Goal: Task Accomplishment & Management: Use online tool/utility

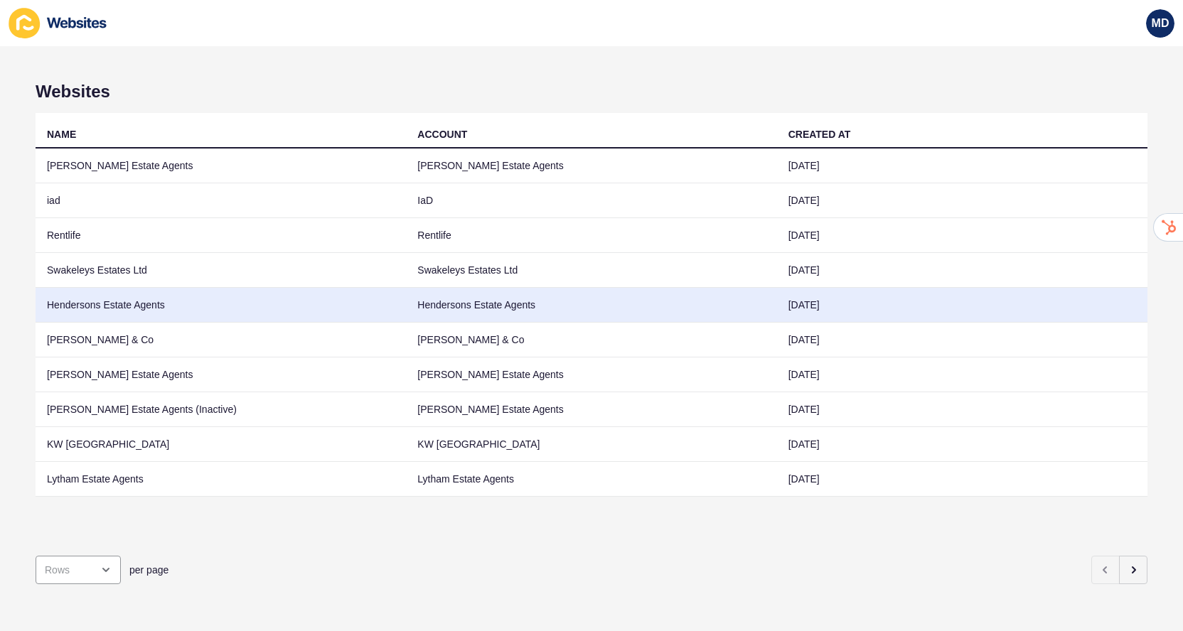
click at [230, 297] on td "Hendersons Estate Agents" at bounding box center [221, 305] width 370 height 35
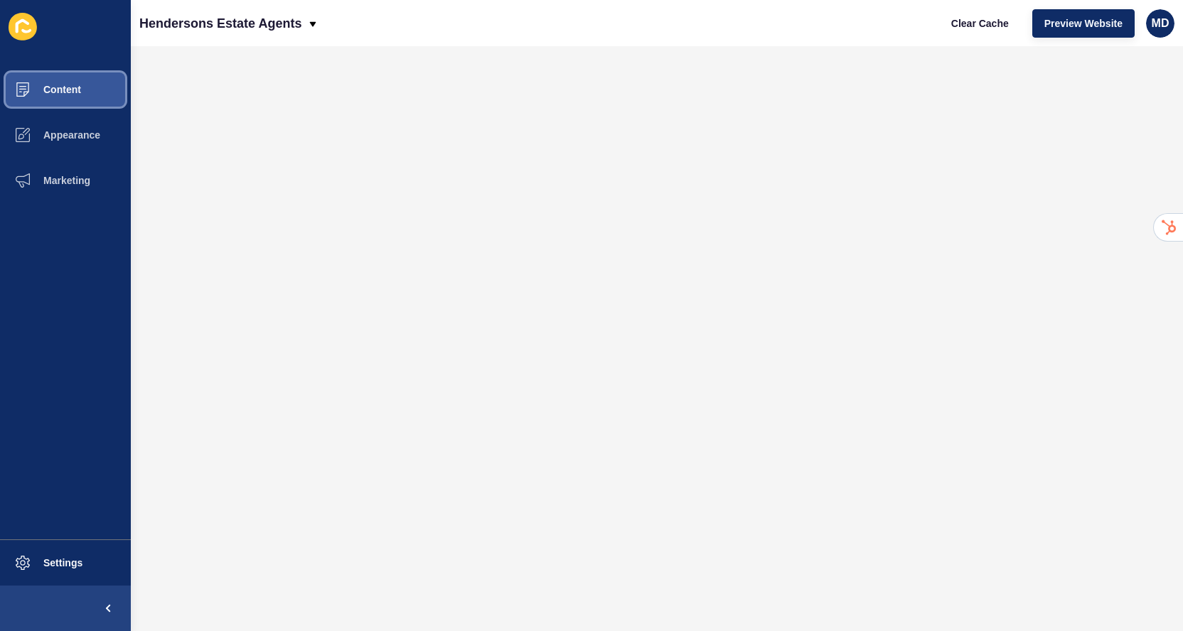
click at [121, 100] on button "Content" at bounding box center [65, 89] width 131 height 45
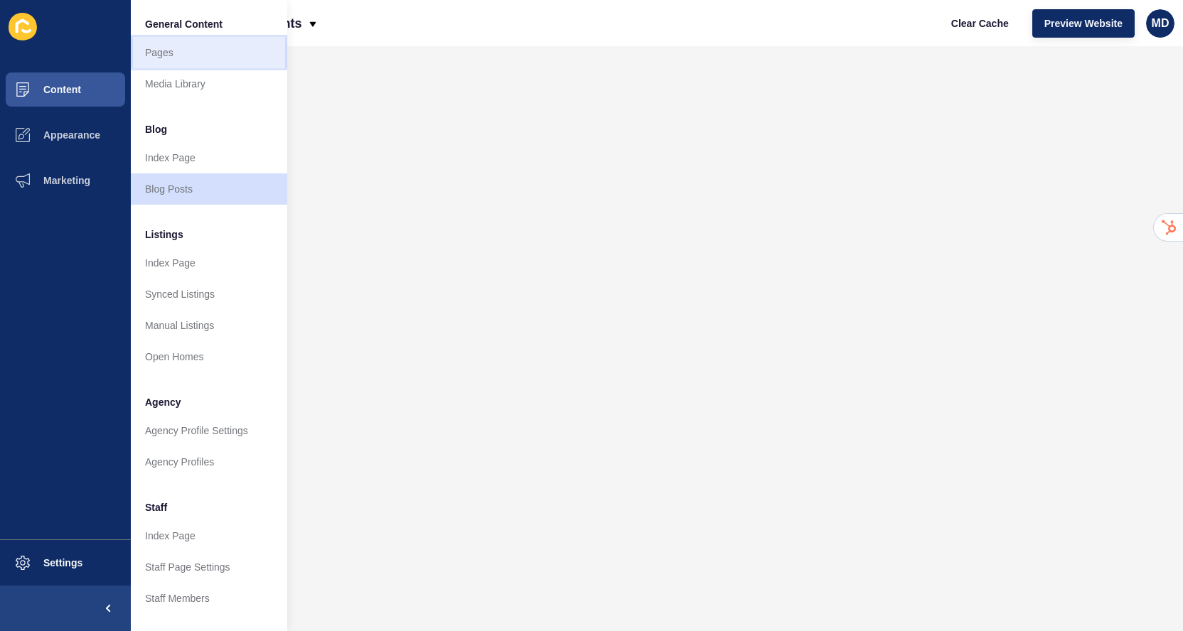
click at [169, 58] on link "Pages" at bounding box center [209, 52] width 156 height 31
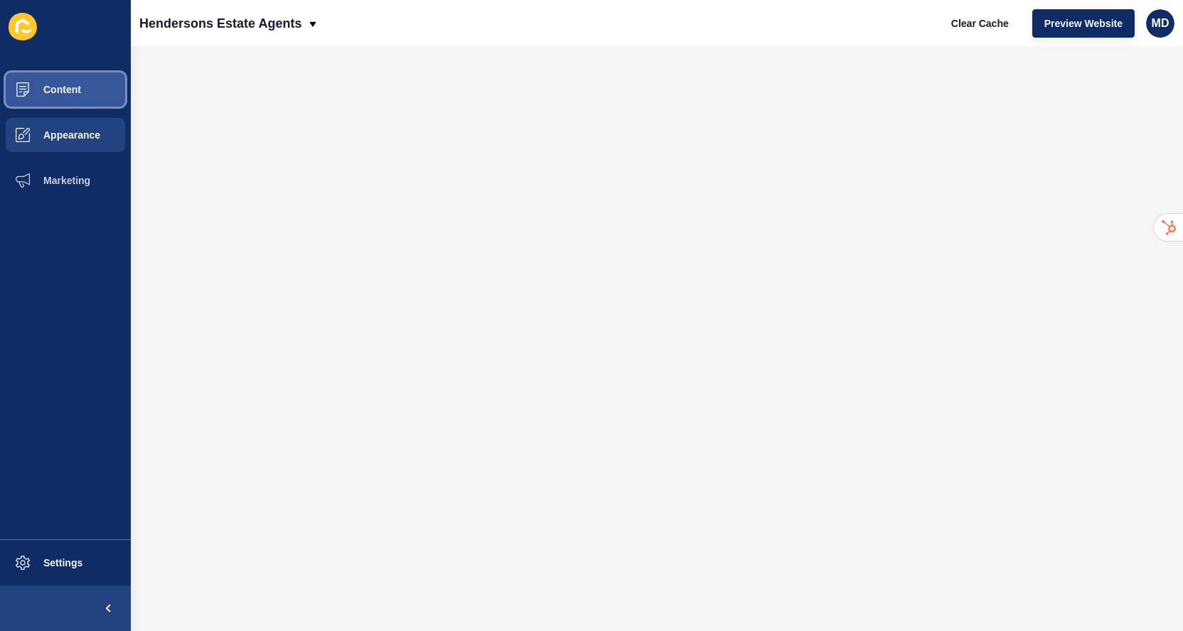
drag, startPoint x: 97, startPoint y: 85, endPoint x: 95, endPoint y: 119, distance: 34.2
click at [97, 86] on button "Content" at bounding box center [65, 89] width 131 height 45
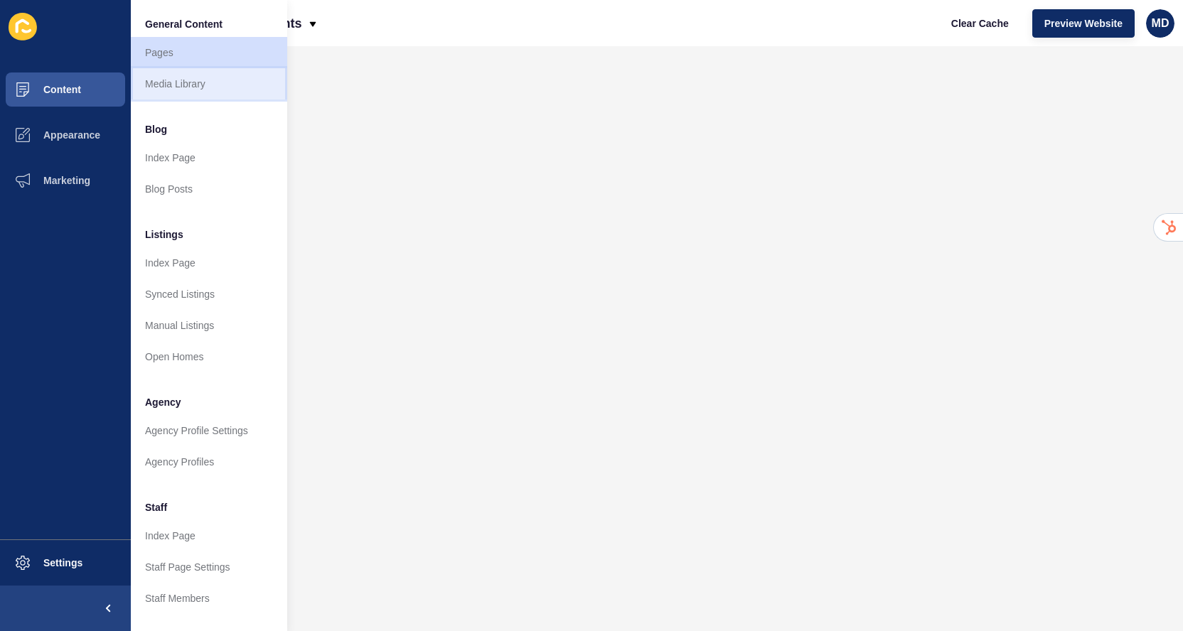
click at [165, 77] on link "Media Library" at bounding box center [209, 83] width 156 height 31
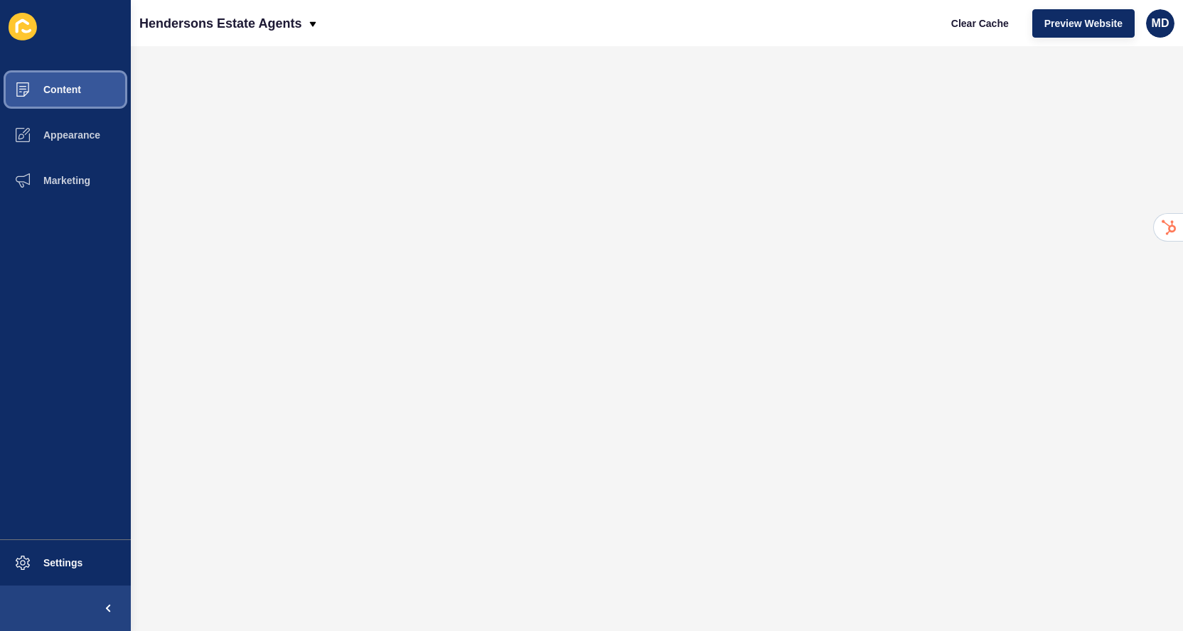
click at [62, 77] on button "Content" at bounding box center [65, 89] width 131 height 45
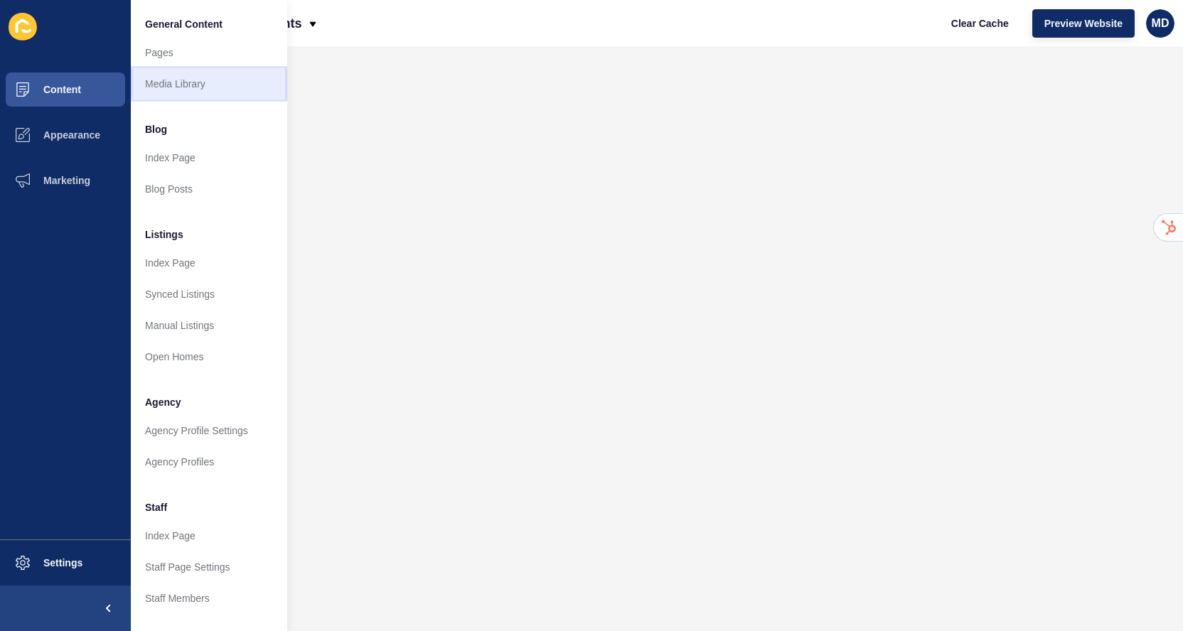
click at [146, 83] on link "Media Library" at bounding box center [209, 83] width 156 height 31
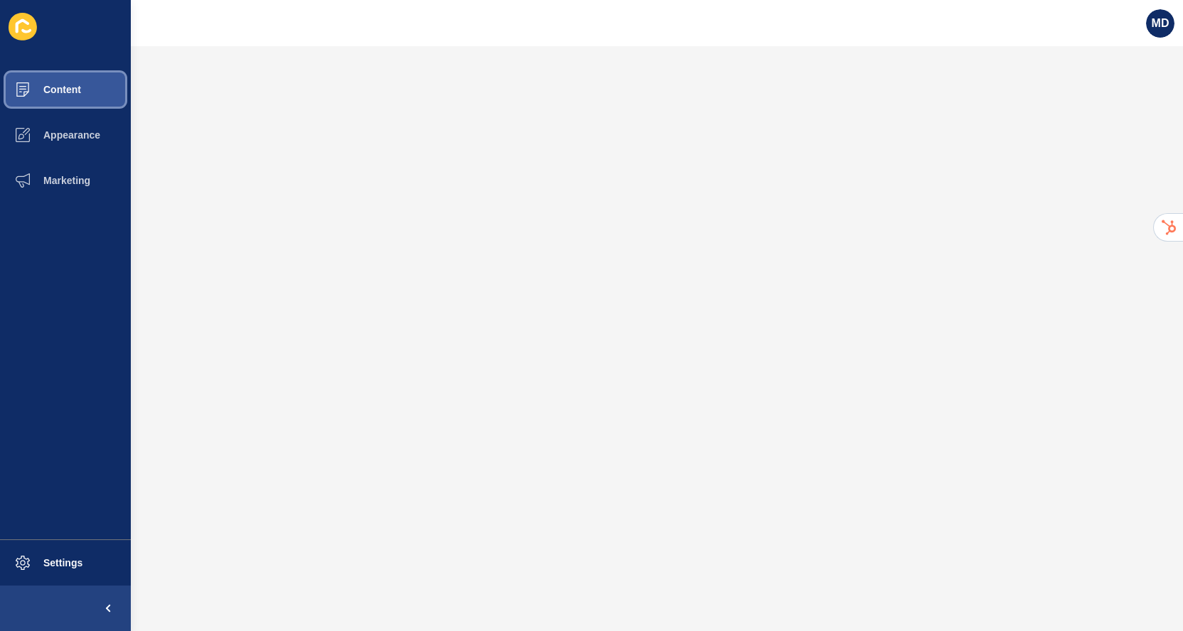
click at [36, 83] on span at bounding box center [22, 89] width 45 height 45
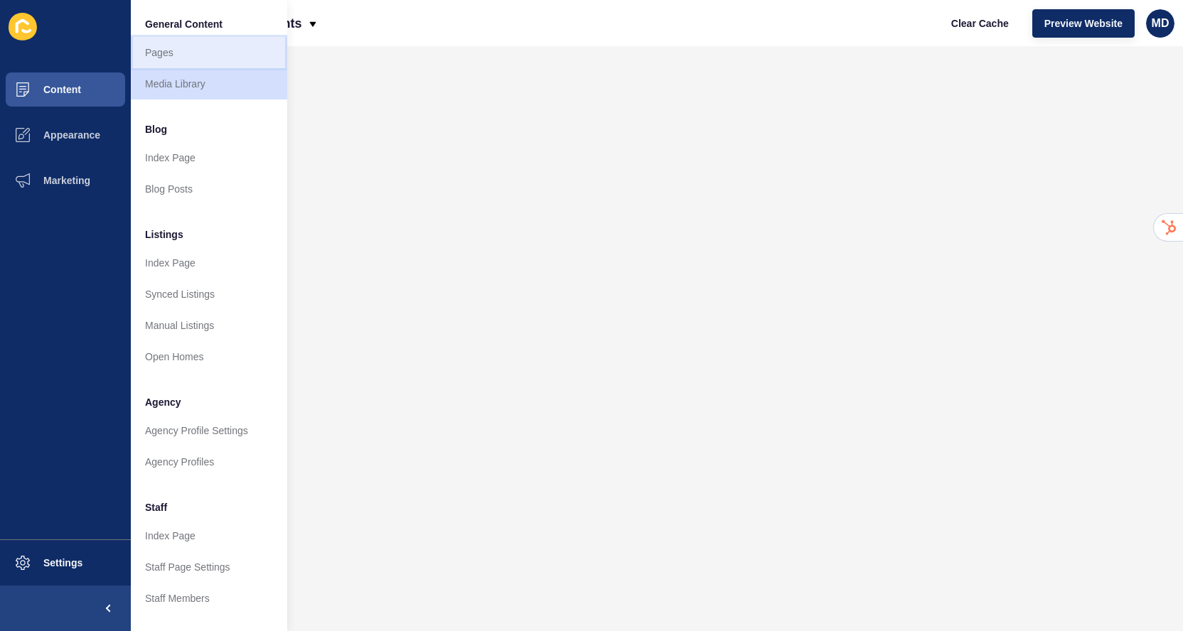
click at [158, 47] on link "Pages" at bounding box center [209, 52] width 156 height 31
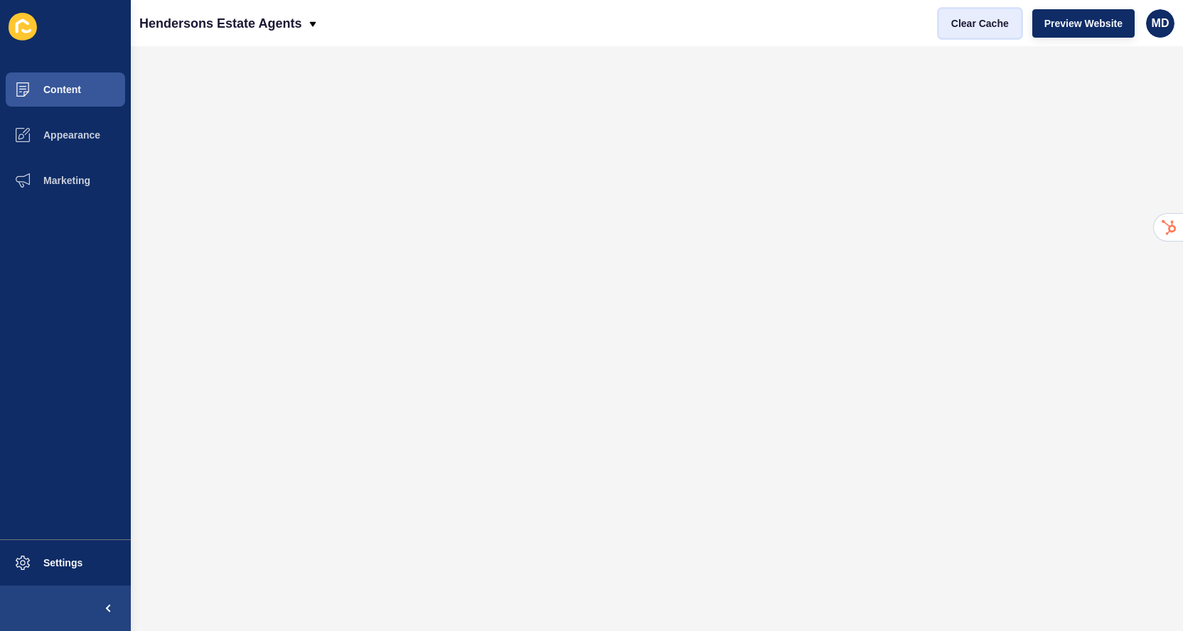
click at [982, 27] on span "Clear Cache" at bounding box center [980, 23] width 58 height 14
click at [952, 21] on span "Clear Cache" at bounding box center [980, 23] width 58 height 14
